Goal: Task Accomplishment & Management: Manage account settings

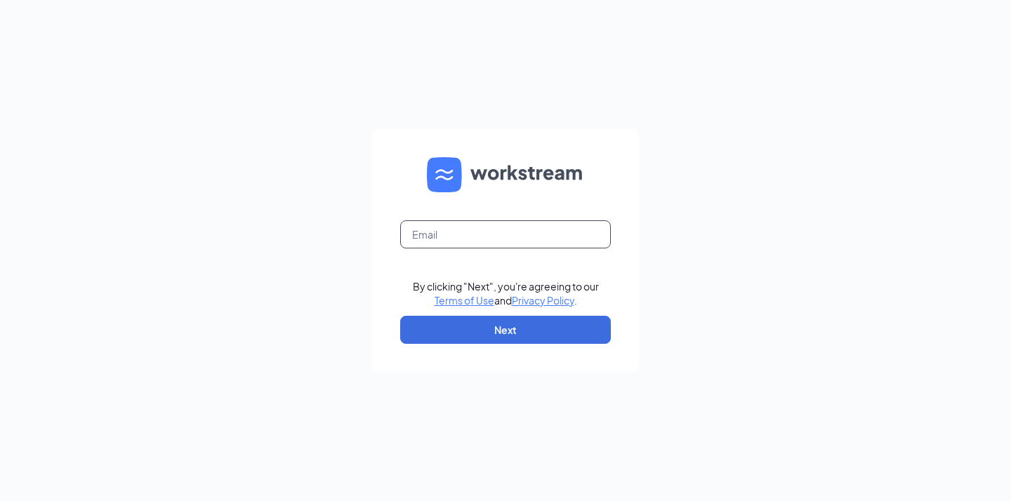
click at [461, 222] on input "text" at bounding box center [505, 235] width 211 height 28
type input "humanresources@cfamidtown.com"
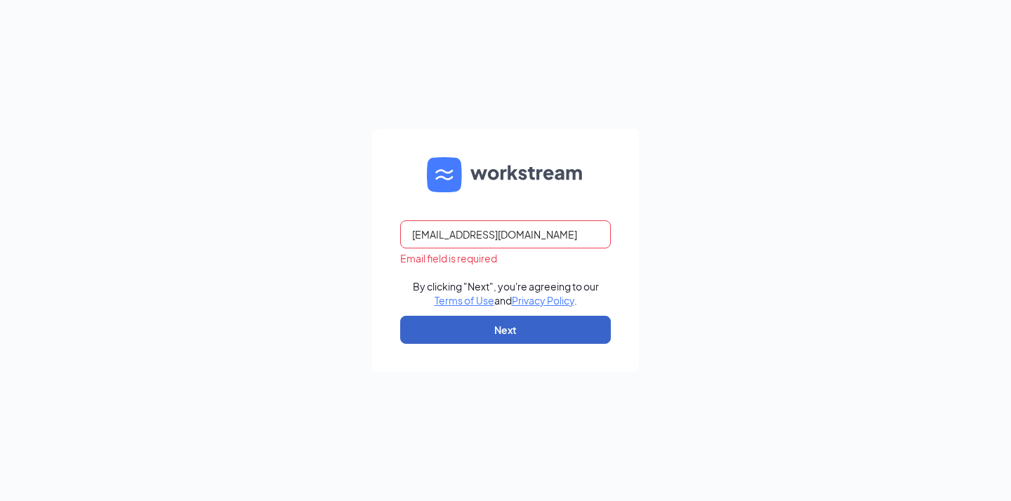
click at [511, 334] on button "Next" at bounding box center [505, 330] width 211 height 28
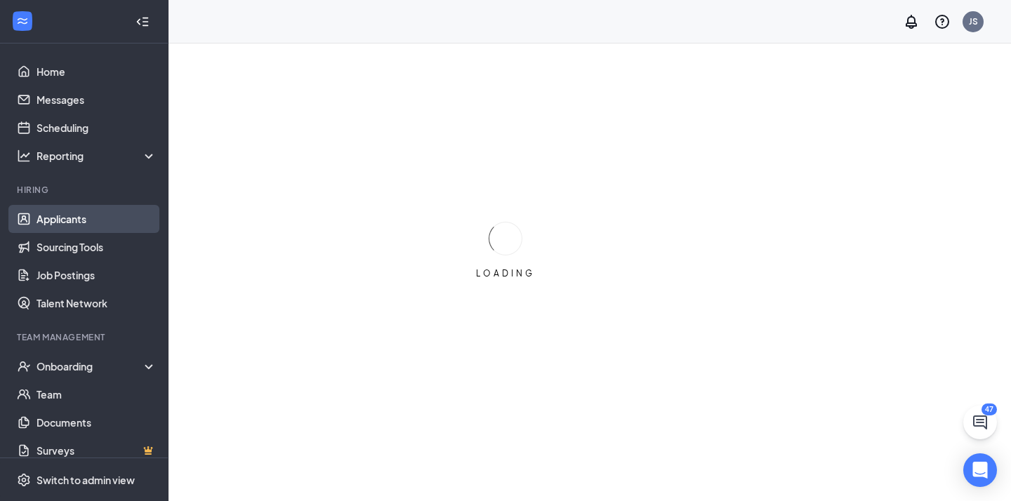
click at [79, 222] on link "Applicants" at bounding box center [97, 219] width 120 height 28
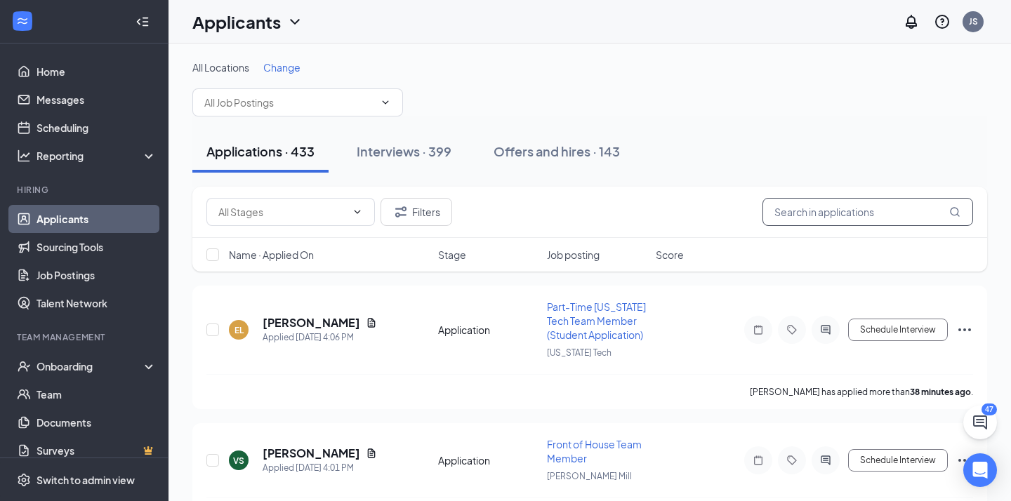
click at [803, 211] on input "text" at bounding box center [868, 212] width 211 height 28
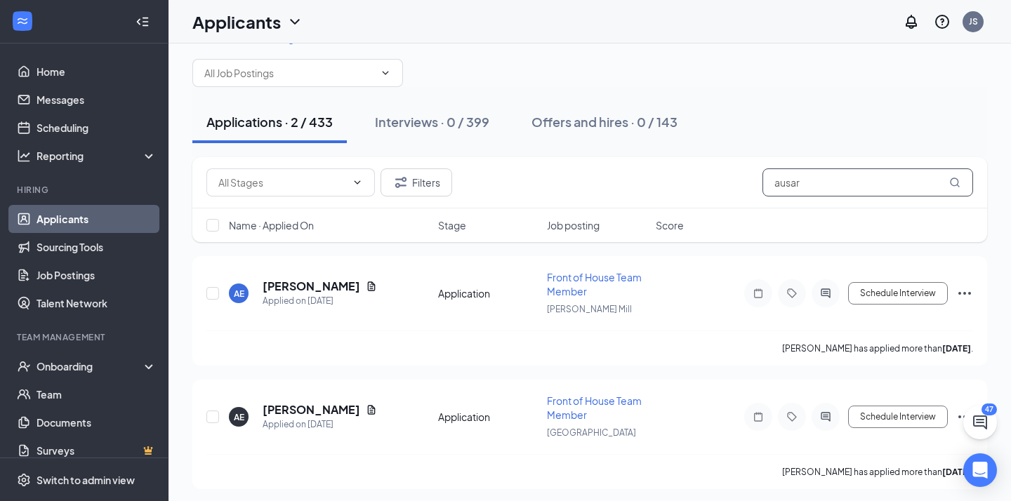
scroll to position [32, 0]
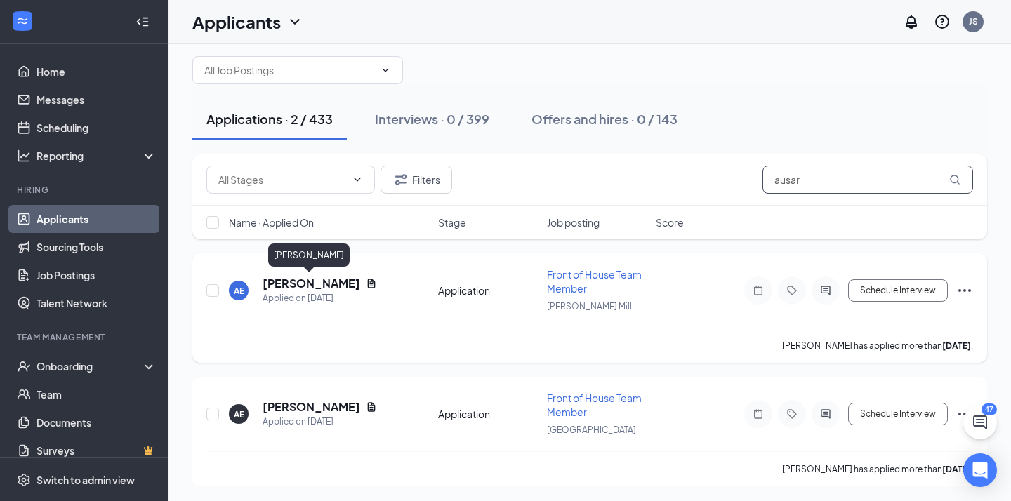
type input "ausar"
click at [323, 280] on h5 "[PERSON_NAME]" at bounding box center [312, 283] width 98 height 15
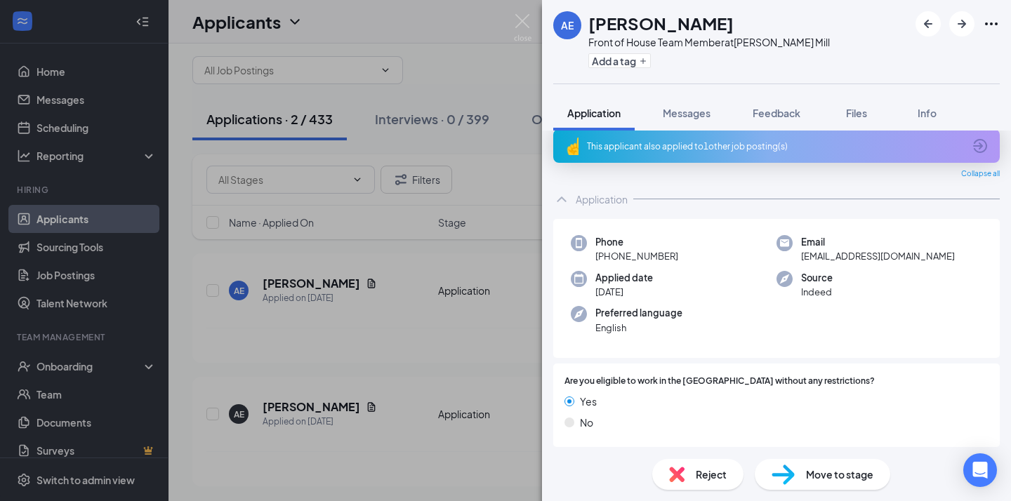
scroll to position [15, 0]
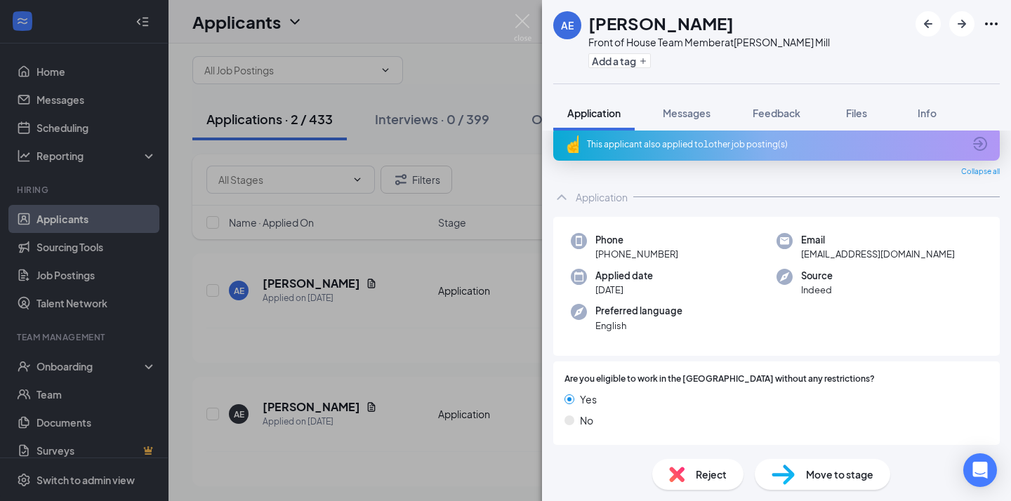
click at [802, 155] on div "This applicant also applied to 1 other job posting(s)" at bounding box center [776, 144] width 447 height 34
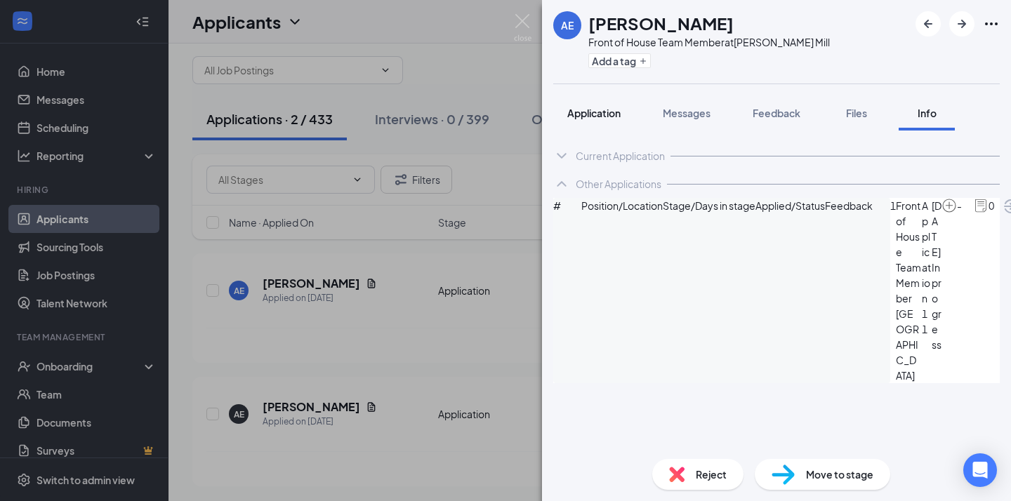
click at [587, 113] on span "Application" at bounding box center [593, 113] width 53 height 13
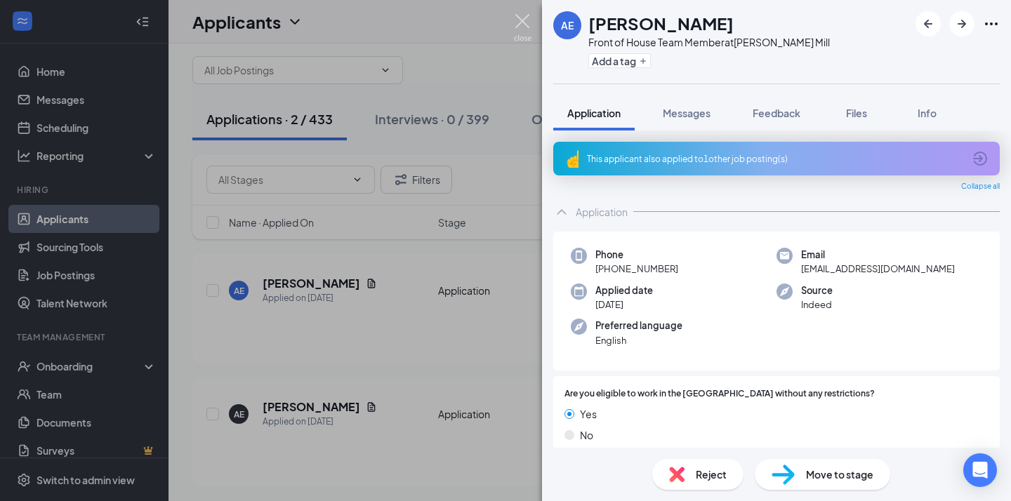
click at [528, 28] on img at bounding box center [523, 27] width 18 height 27
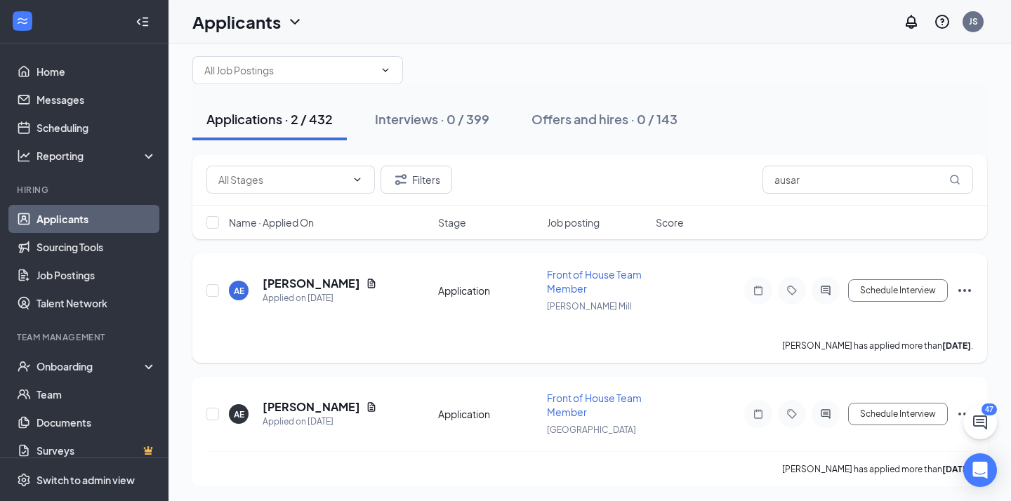
click at [446, 305] on div "AE [PERSON_NAME] Applied on [DATE] Application Front of House Team Member [PERS…" at bounding box center [589, 298] width 767 height 60
click at [295, 119] on div "Applications · 2 / 432" at bounding box center [269, 119] width 126 height 18
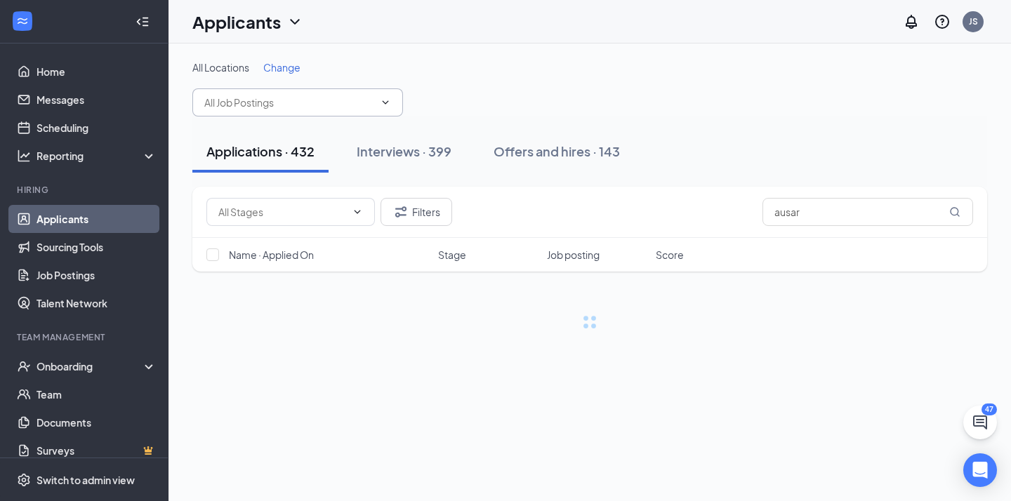
click at [321, 105] on input "text" at bounding box center [289, 102] width 170 height 15
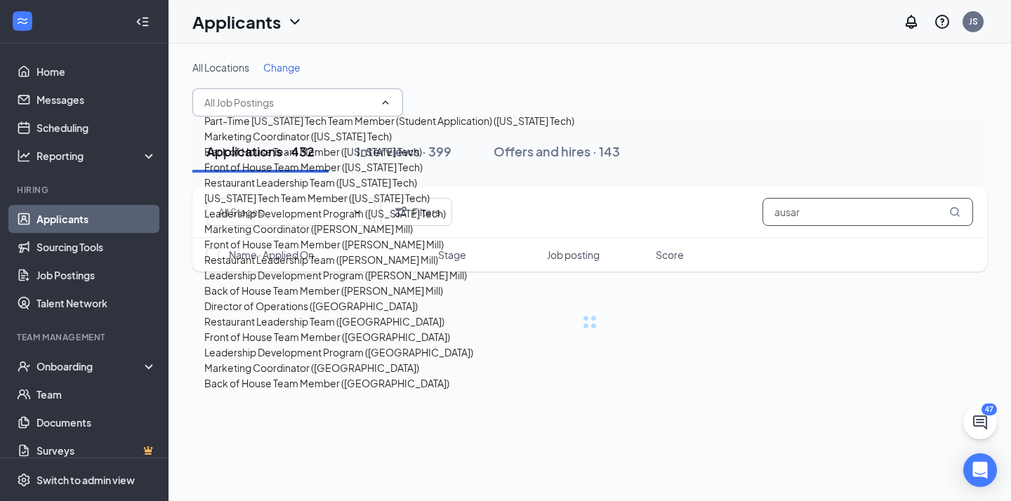
click at [846, 225] on input "ausar" at bounding box center [868, 212] width 211 height 28
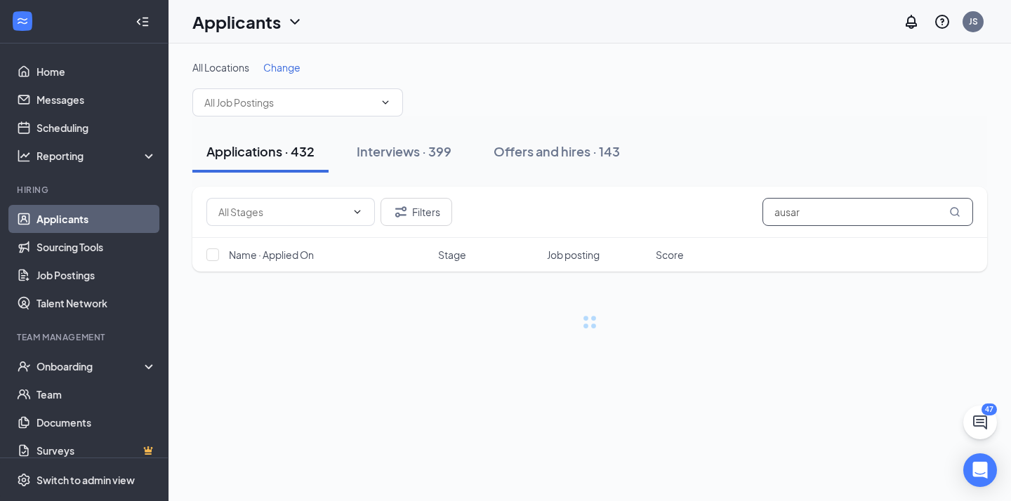
click at [846, 225] on input "ausar" at bounding box center [868, 212] width 211 height 28
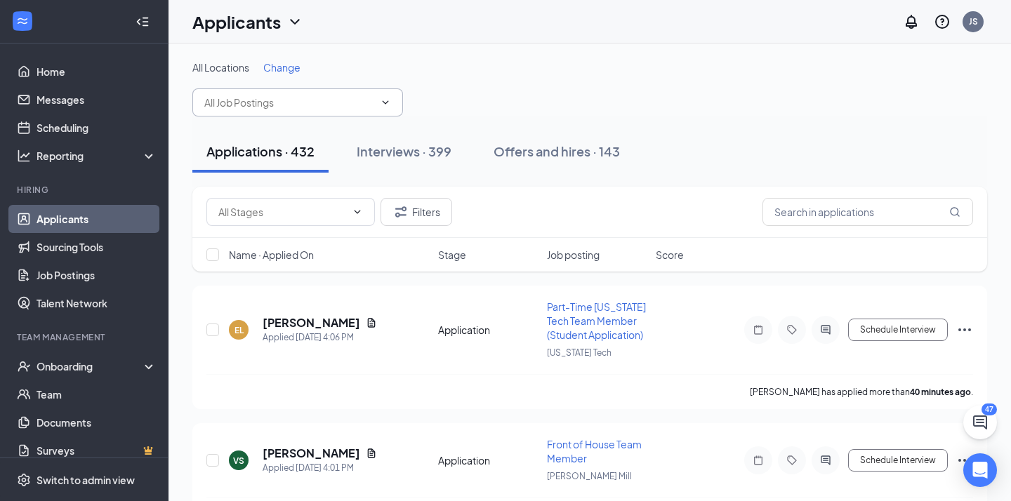
click at [248, 99] on input "text" at bounding box center [289, 102] width 170 height 15
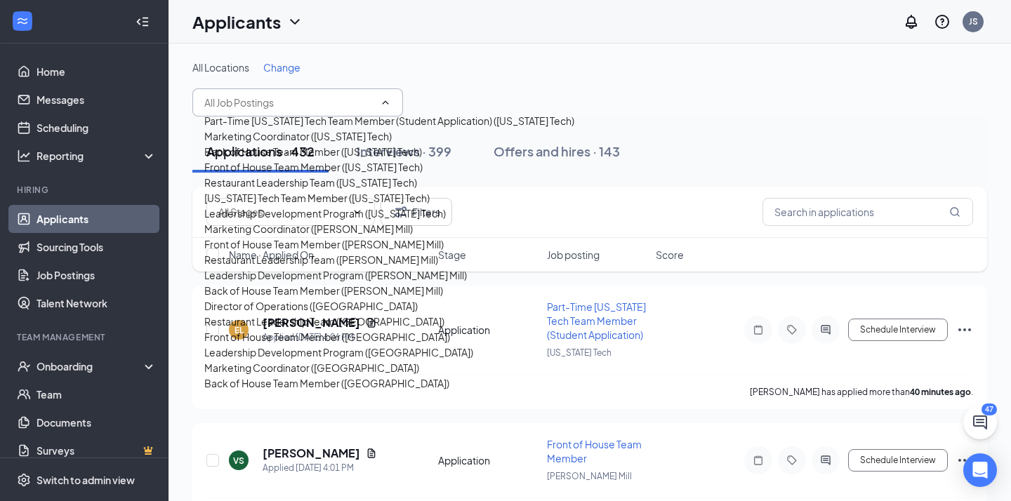
scroll to position [471, 0]
click at [303, 329] on div "Front of House Team Member ([GEOGRAPHIC_DATA])" at bounding box center [327, 336] width 246 height 15
type input "Front of House Team Member ([GEOGRAPHIC_DATA])"
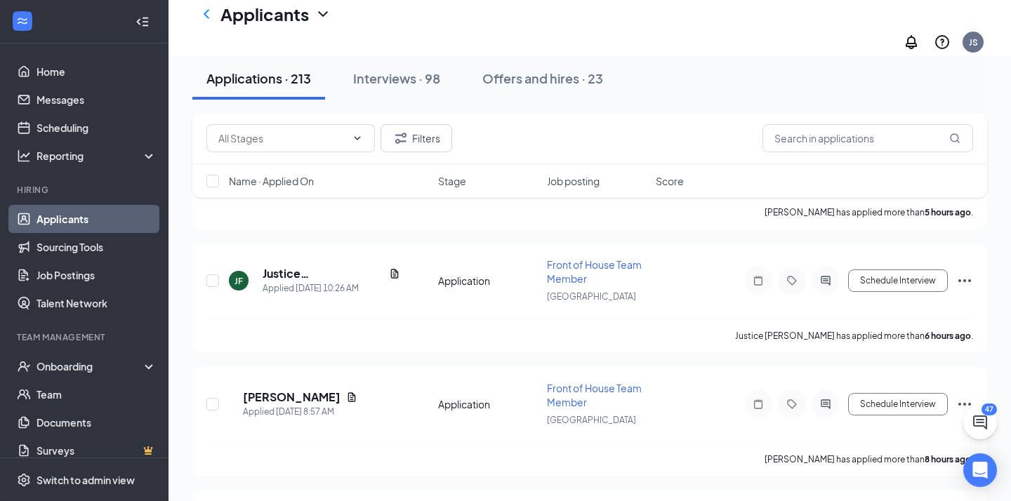
scroll to position [594, 0]
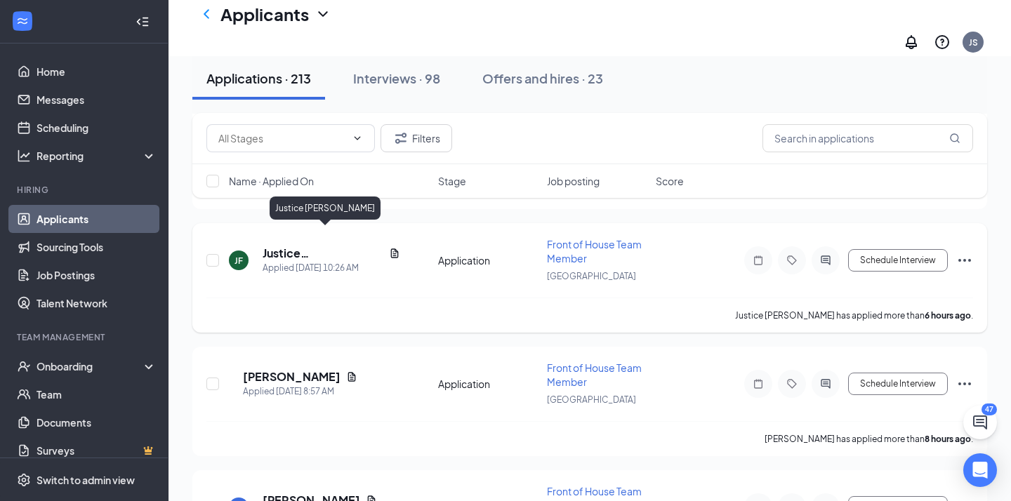
click at [308, 246] on h5 "Justice [PERSON_NAME]" at bounding box center [323, 253] width 121 height 15
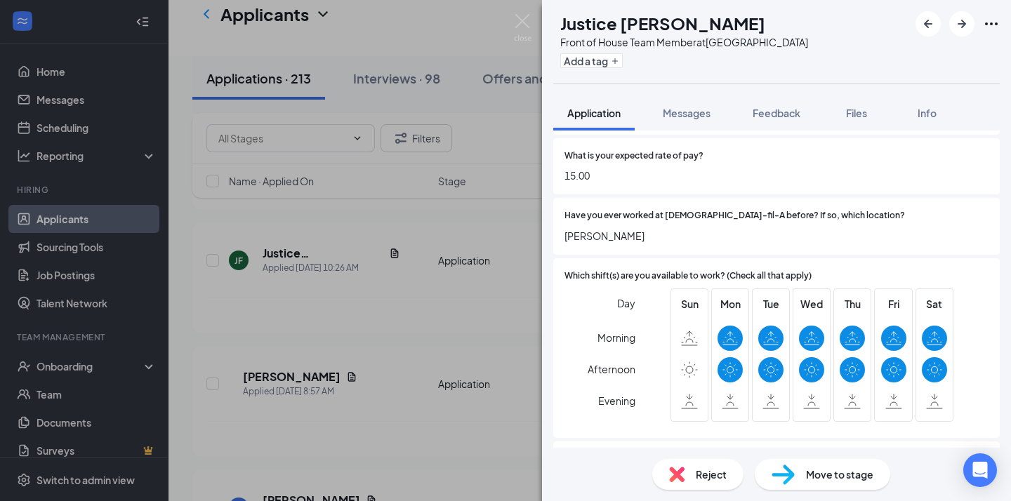
scroll to position [1309, 0]
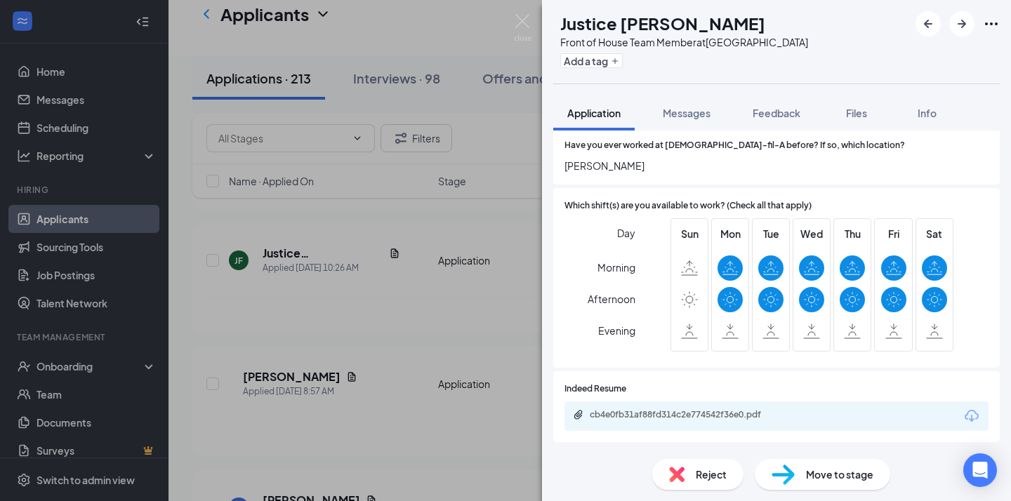
click at [462, 303] on div "[PERSON_NAME] [PERSON_NAME] Front of House Team Member at [GEOGRAPHIC_DATA] Add…" at bounding box center [505, 250] width 1011 height 501
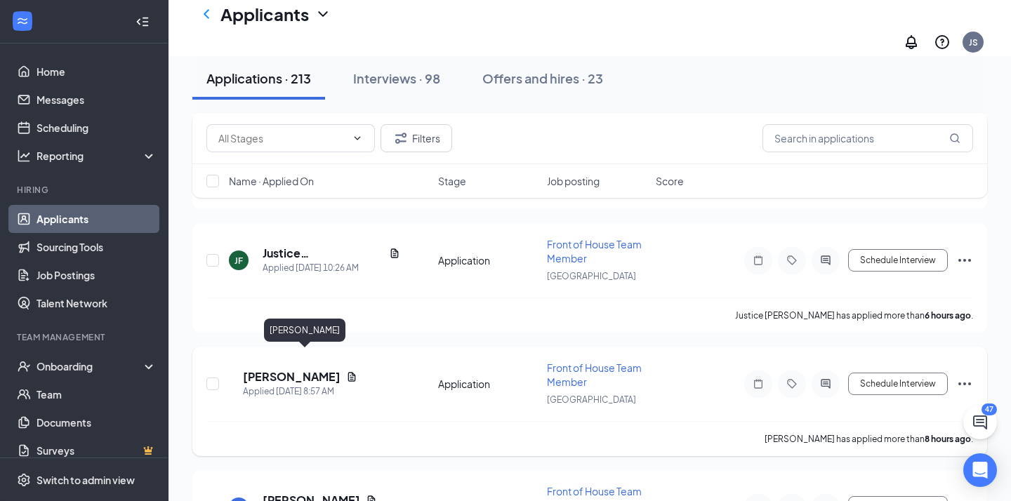
click at [272, 369] on h5 "[PERSON_NAME]" at bounding box center [292, 376] width 98 height 15
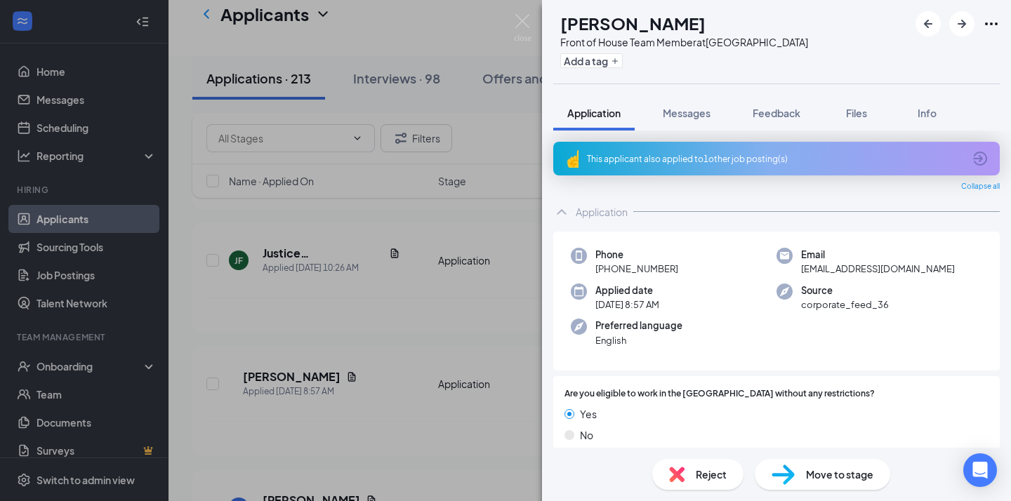
click at [761, 163] on div "This applicant also applied to 1 other job posting(s)" at bounding box center [775, 159] width 376 height 12
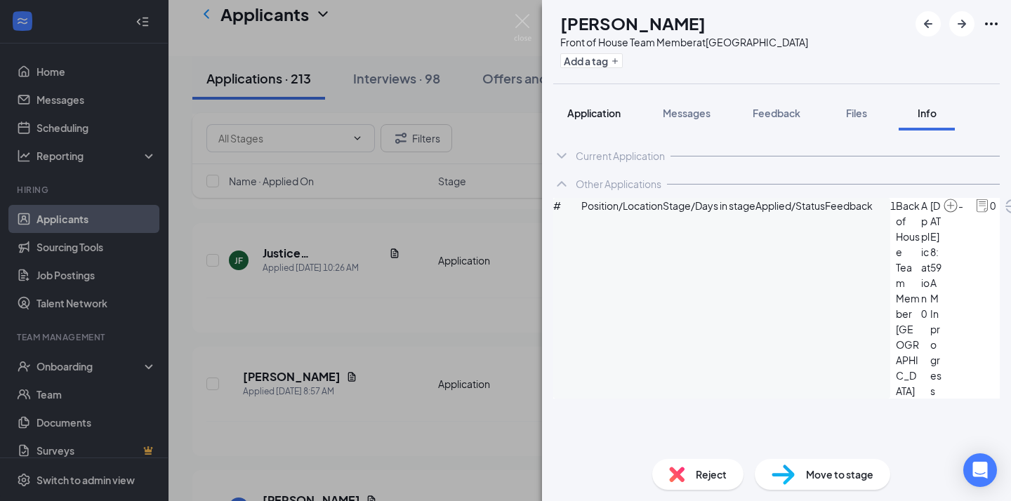
click at [600, 109] on span "Application" at bounding box center [593, 113] width 53 height 13
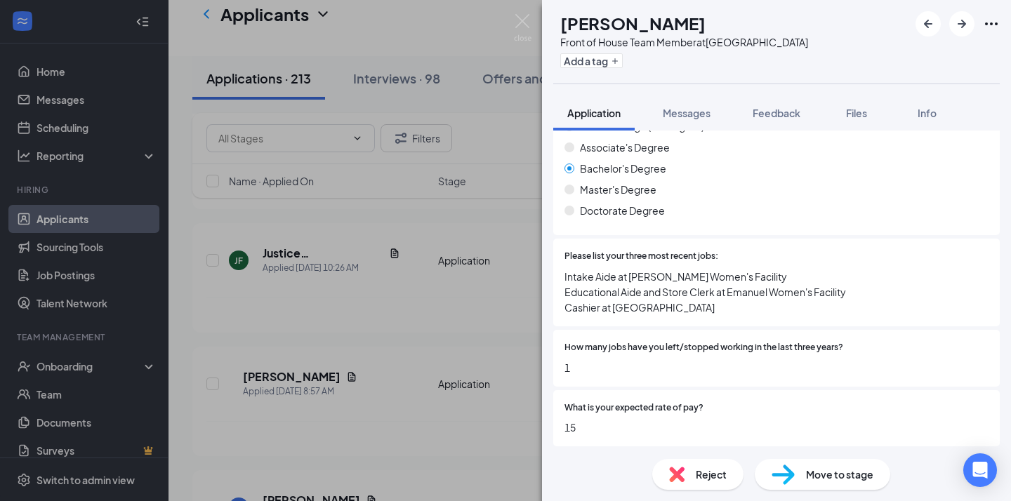
scroll to position [1040, 0]
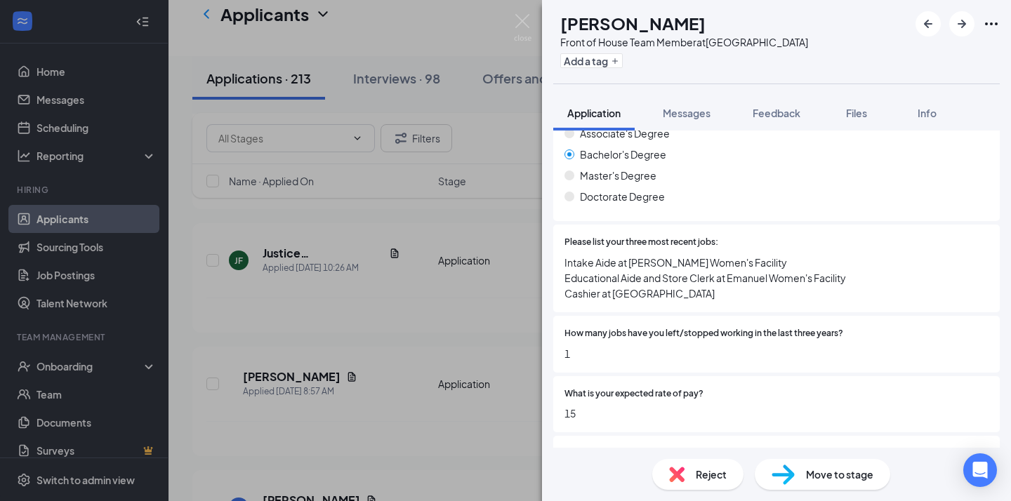
click at [425, 329] on div "EH [PERSON_NAME] Front of House Team Member at [GEOGRAPHIC_DATA] Add a tag Appl…" at bounding box center [505, 250] width 1011 height 501
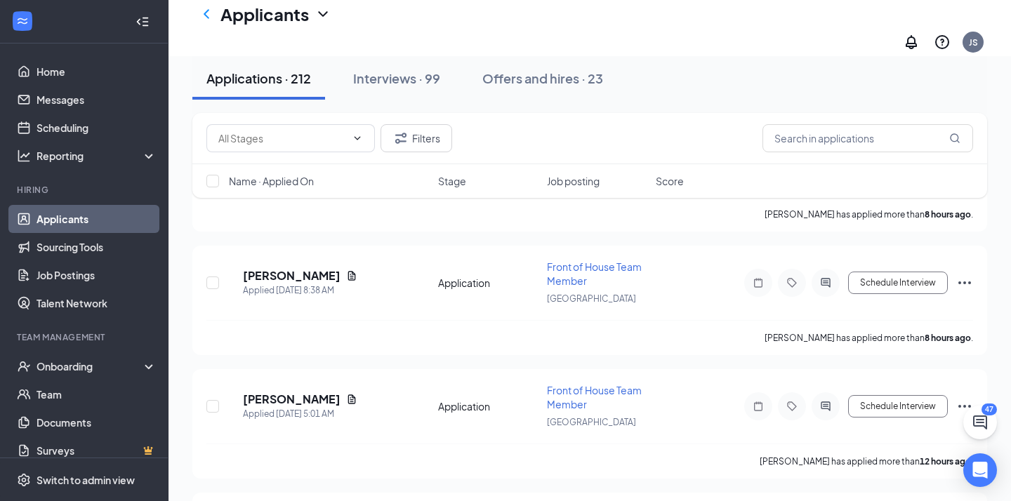
scroll to position [943, 0]
click at [284, 407] on div "Applied [DATE] 5:01 AM" at bounding box center [300, 414] width 114 height 14
click at [284, 391] on h5 "[PERSON_NAME]" at bounding box center [292, 398] width 98 height 15
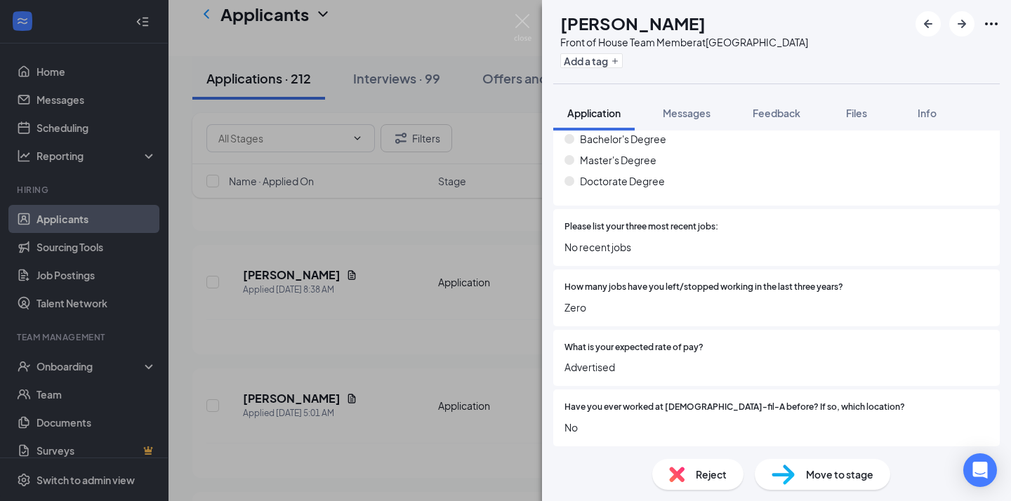
scroll to position [1079, 0]
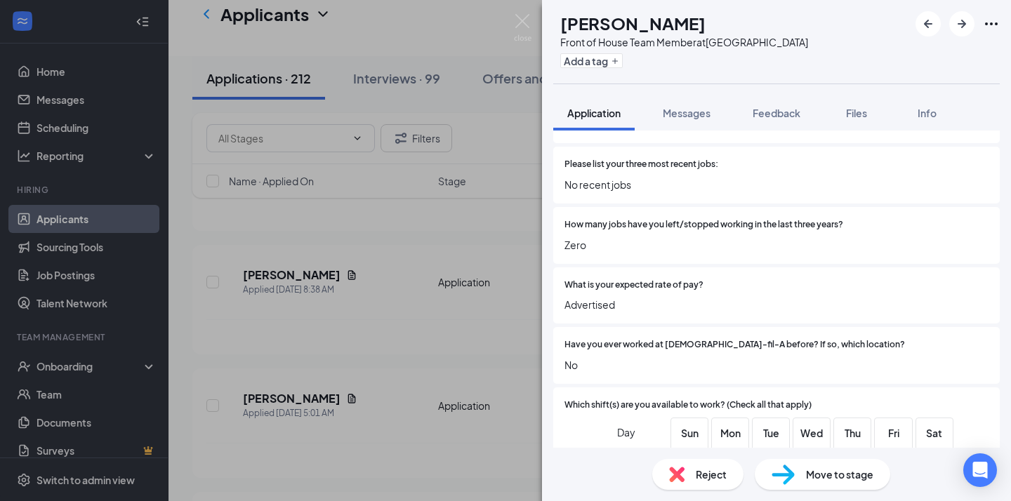
click at [471, 343] on div "TH [PERSON_NAME] Front of House Team Member at [GEOGRAPHIC_DATA] Add a tag Appl…" at bounding box center [505, 250] width 1011 height 501
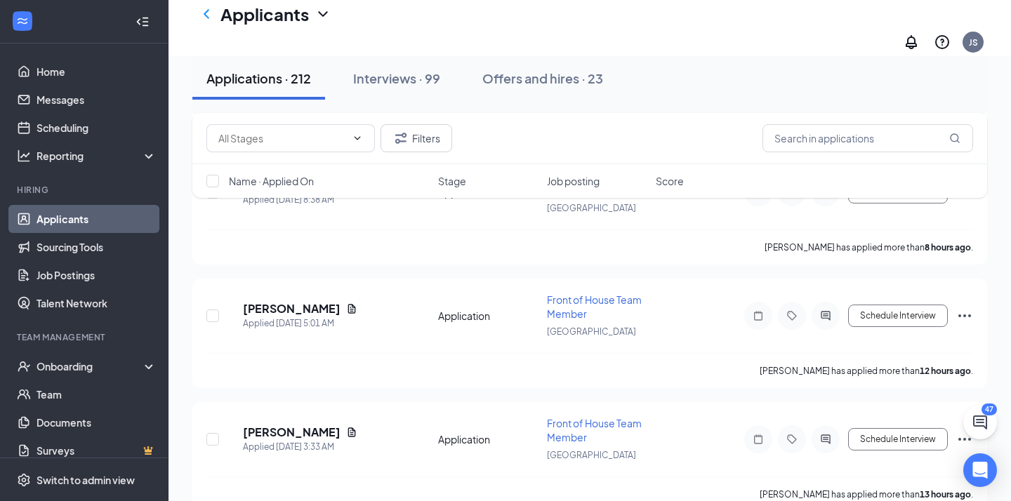
scroll to position [775, 0]
